Goal: Task Accomplishment & Management: Manage account settings

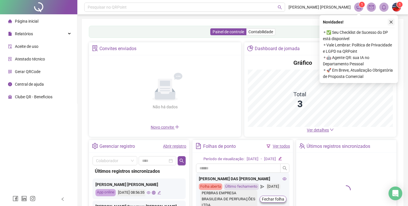
click at [393, 23] on icon "close" at bounding box center [391, 22] width 4 height 4
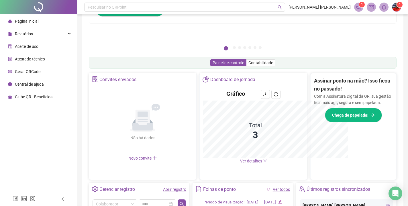
scroll to position [138, 0]
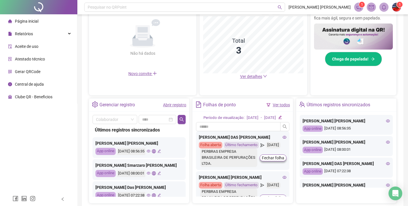
click at [150, 151] on icon "eye" at bounding box center [149, 151] width 4 height 3
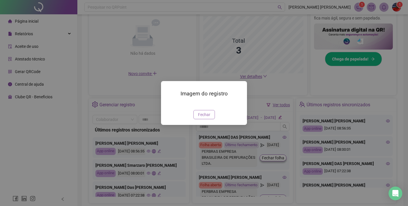
click at [201, 118] on span "Fechar" at bounding box center [204, 114] width 12 height 6
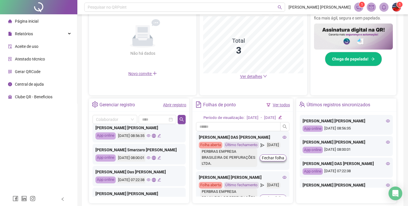
scroll to position [8, 0]
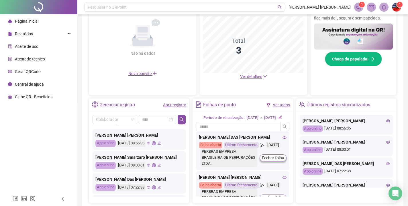
click at [150, 144] on icon "eye" at bounding box center [149, 143] width 4 height 4
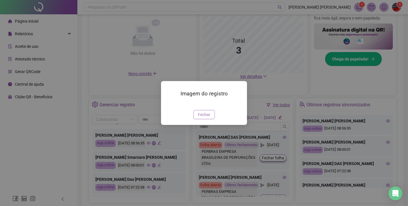
click at [206, 118] on span "Fechar" at bounding box center [204, 114] width 12 height 6
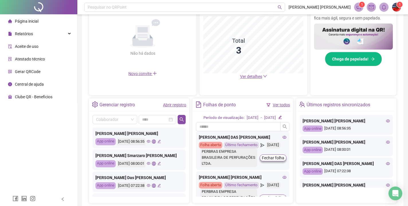
scroll to position [9, 0]
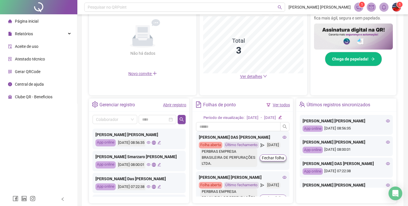
click at [150, 165] on icon "eye" at bounding box center [149, 165] width 4 height 4
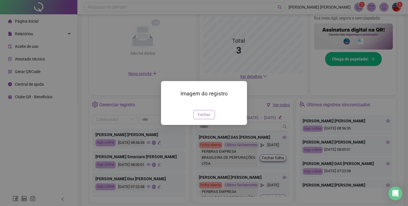
click at [205, 118] on span "Fechar" at bounding box center [204, 114] width 12 height 6
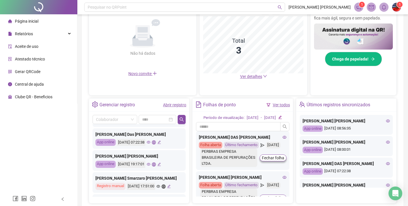
scroll to position [50, 0]
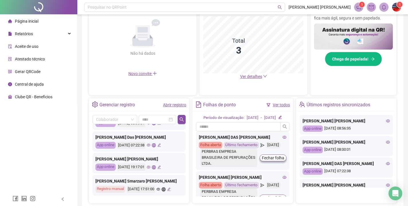
click at [150, 145] on icon "eye" at bounding box center [149, 145] width 4 height 4
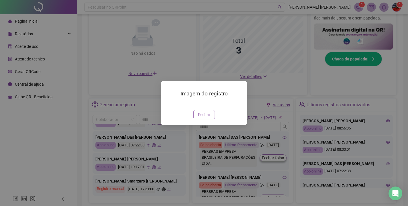
click at [206, 118] on span "Fechar" at bounding box center [204, 114] width 12 height 6
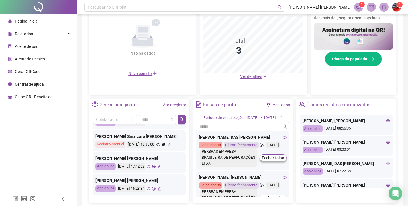
scroll to position [210, 0]
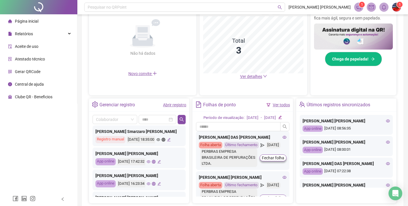
click at [150, 162] on icon "eye" at bounding box center [149, 161] width 4 height 3
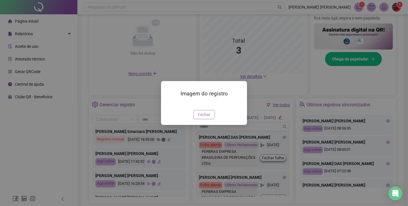
click at [203, 118] on span "Fechar" at bounding box center [204, 114] width 12 height 6
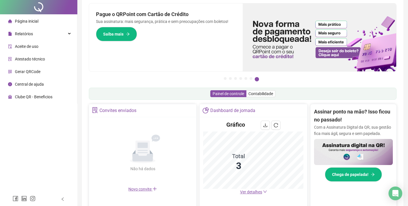
scroll to position [0, 0]
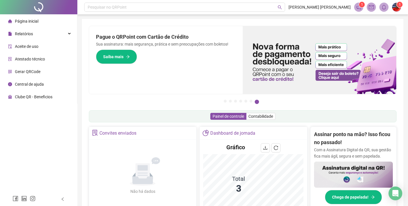
click at [399, 6] on span "1" at bounding box center [400, 5] width 2 height 4
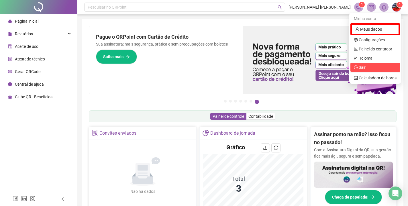
click at [363, 67] on span "Sair" at bounding box center [362, 67] width 7 height 5
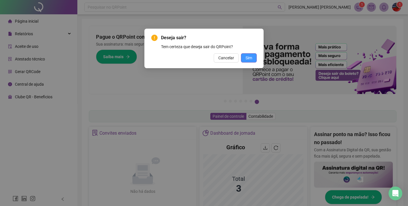
click at [247, 60] on span "Sim" at bounding box center [248, 58] width 7 height 6
